Goal: Navigation & Orientation: Find specific page/section

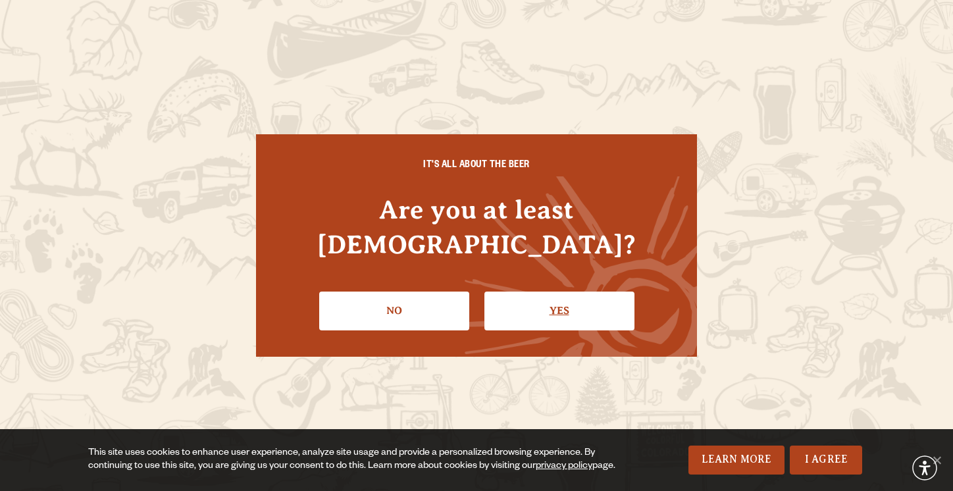
click at [573, 299] on link "Yes" at bounding box center [559, 311] width 150 height 38
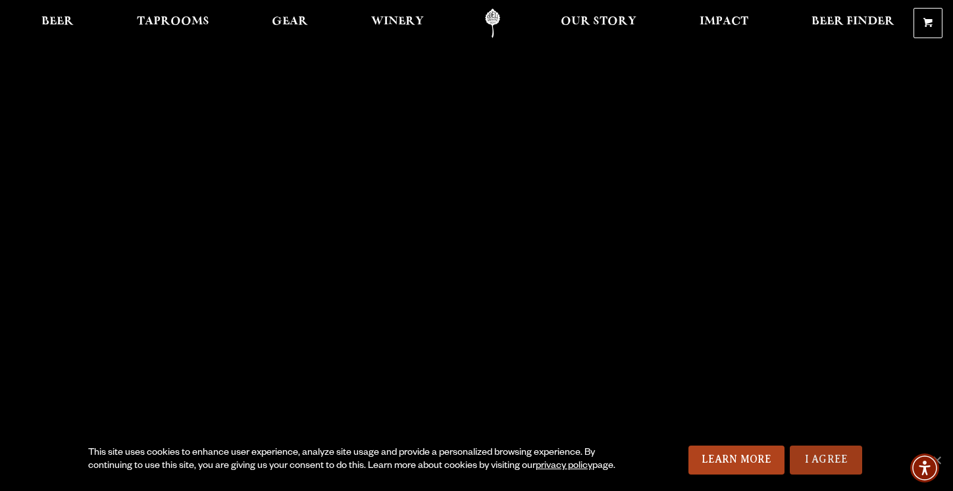
click at [829, 460] on link "I Agree" at bounding box center [826, 460] width 72 height 29
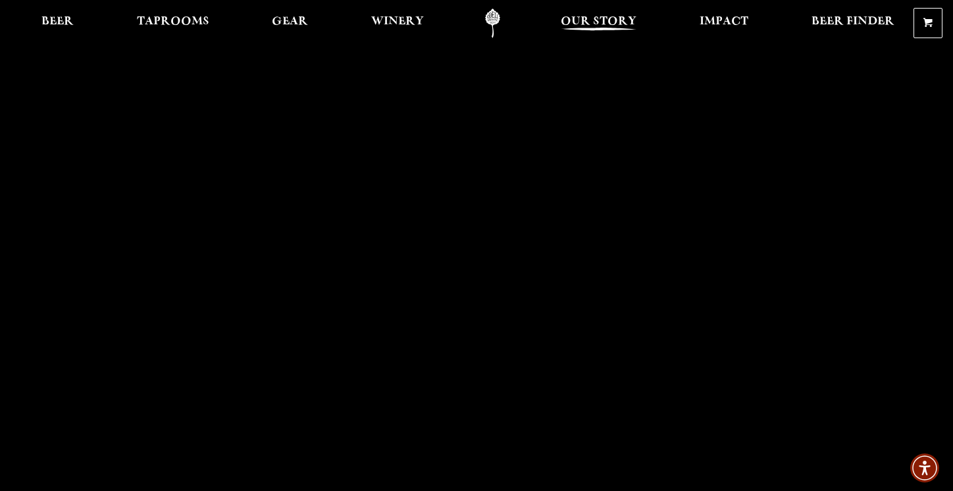
click at [583, 22] on span "Our Story" at bounding box center [599, 21] width 76 height 11
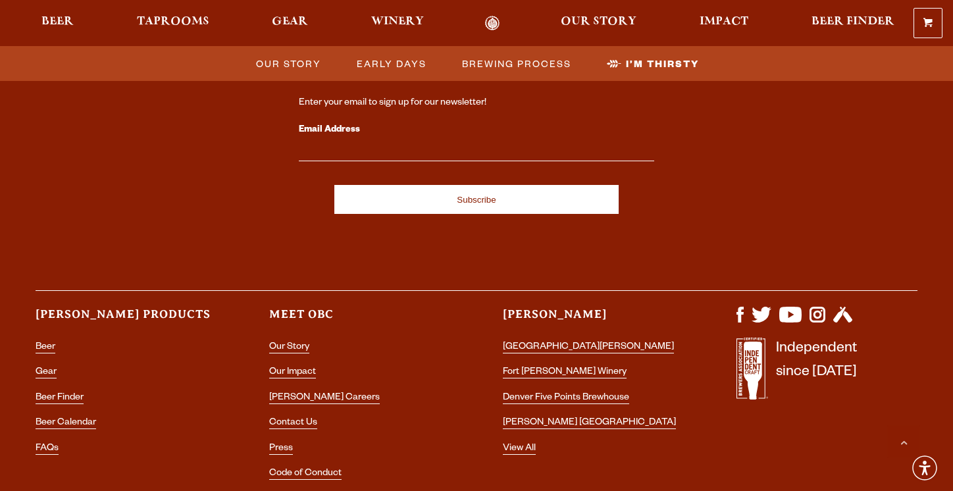
scroll to position [4485, 0]
